Goal: Task Accomplishment & Management: Use online tool/utility

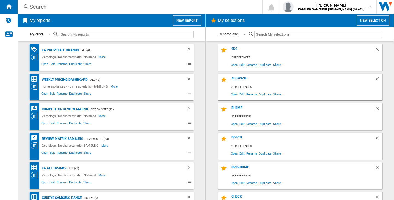
click at [193, 25] on button "New report" at bounding box center [187, 20] width 28 height 10
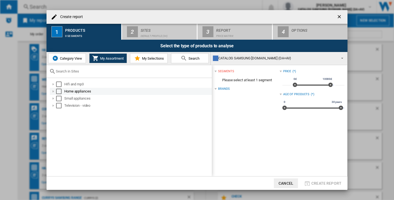
click at [59, 94] on div "Select" at bounding box center [58, 91] width 5 height 5
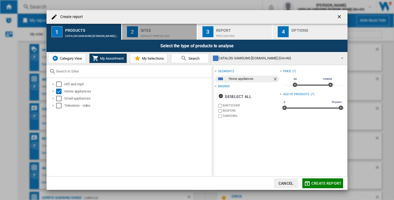
click at [177, 30] on div "Sites" at bounding box center [168, 29] width 54 height 6
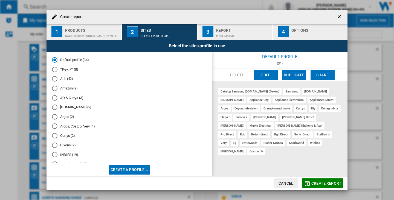
click at [224, 27] on div "Report" at bounding box center [243, 29] width 54 height 6
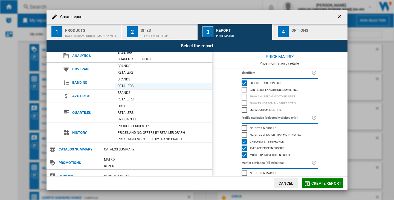
scroll to position [23, 0]
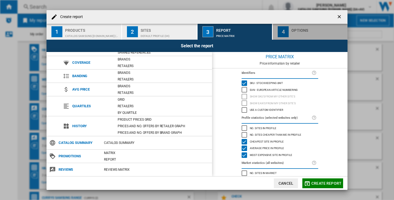
click at [297, 37] on div "button" at bounding box center [318, 35] width 54 height 6
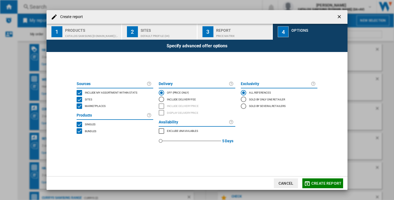
click at [323, 183] on span "Create report" at bounding box center [326, 183] width 30 height 4
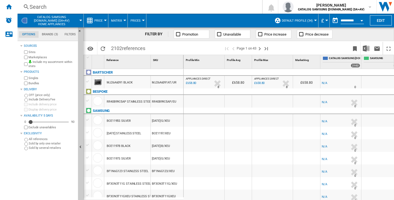
click at [137, 19] on span "Prices" at bounding box center [136, 21] width 10 height 4
click at [138, 45] on span "Gaps" at bounding box center [137, 47] width 10 height 5
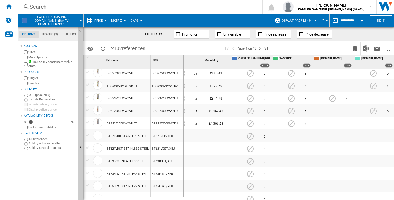
scroll to position [521, 0]
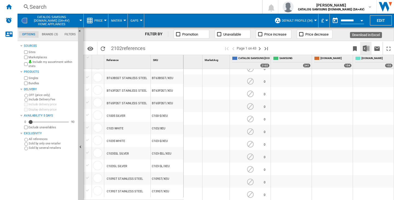
click at [369, 48] on img "Download in Excel" at bounding box center [366, 48] width 7 height 7
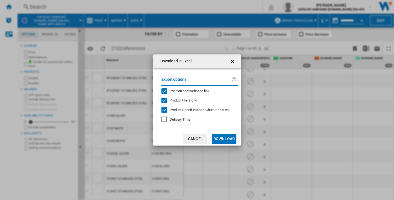
click at [192, 91] on span "Position and webpage link" at bounding box center [190, 91] width 40 height 4
click at [191, 98] on span "Product Hierarchy" at bounding box center [183, 100] width 27 height 4
click at [191, 107] on div "Export options Position and webpage link Product Hierarchy Product Specificatio…" at bounding box center [200, 100] width 82 height 53
click at [192, 110] on span "Product Specifications/Characteristics" at bounding box center [199, 110] width 59 height 4
click at [224, 136] on button "Download" at bounding box center [224, 139] width 25 height 10
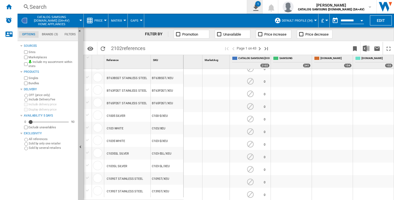
click at [261, 4] on div "1" at bounding box center [257, 3] width 5 height 5
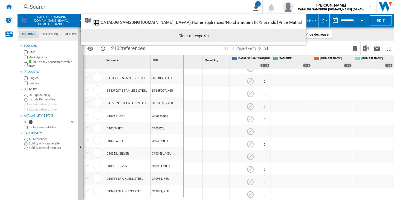
click at [269, 39] on div "Clear all exports" at bounding box center [193, 36] width 217 height 10
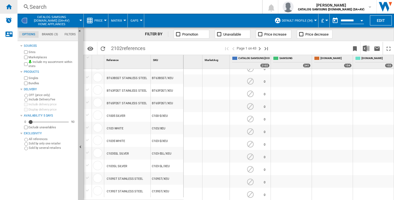
click at [13, 4] on div "Home" at bounding box center [9, 7] width 18 height 14
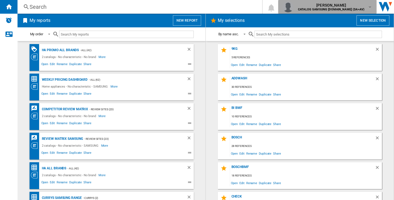
click at [363, 8] on b "CATALOG SAMSUNG [DOMAIN_NAME] (DA+AV)" at bounding box center [331, 10] width 66 height 4
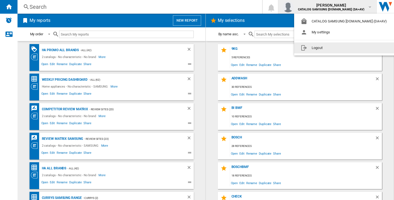
click at [353, 47] on button "Logout" at bounding box center [345, 47] width 102 height 11
